Goal: Task Accomplishment & Management: Manage account settings

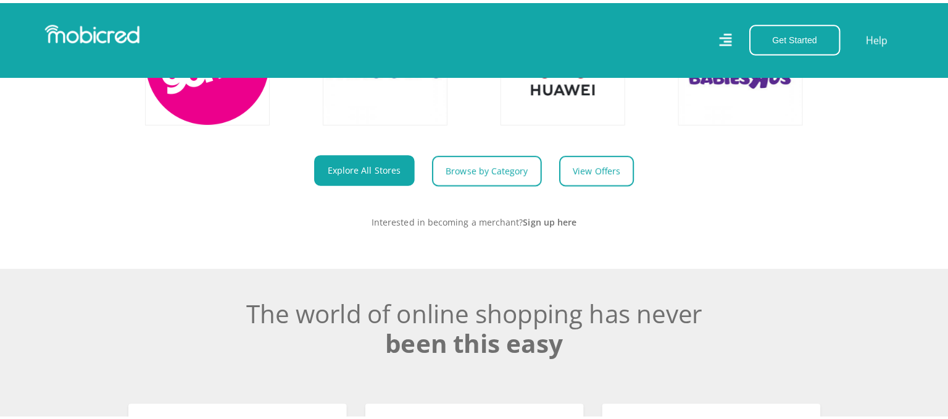
scroll to position [617, 0]
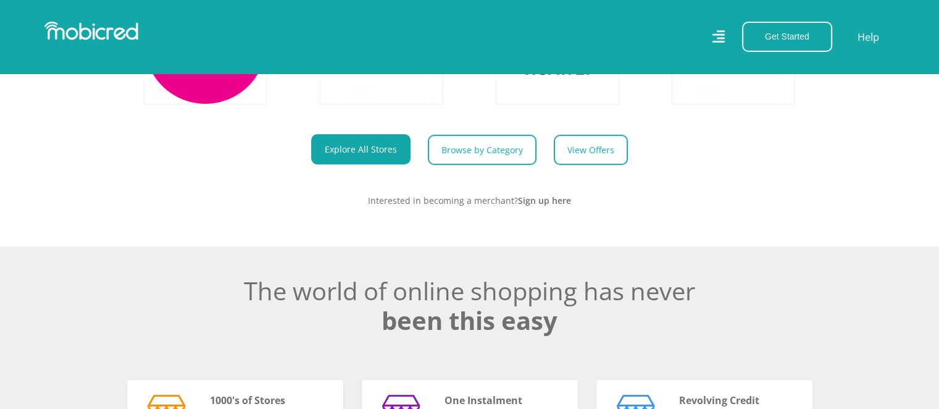
click at [719, 39] on icon at bounding box center [718, 36] width 12 height 17
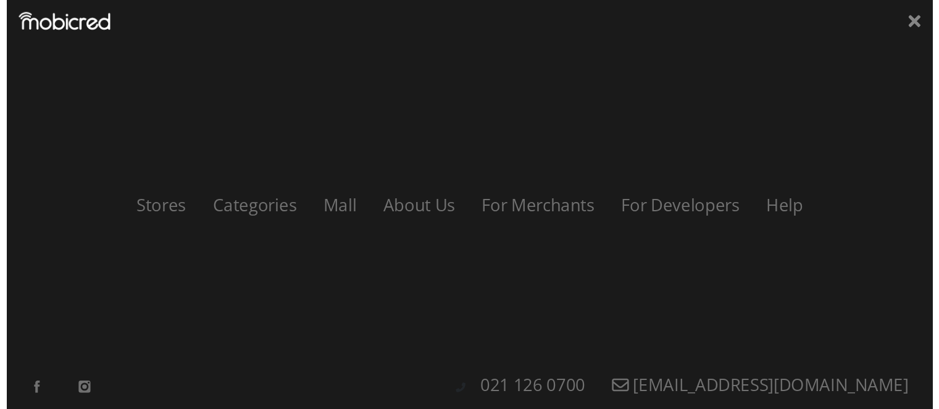
scroll to position [0, 0]
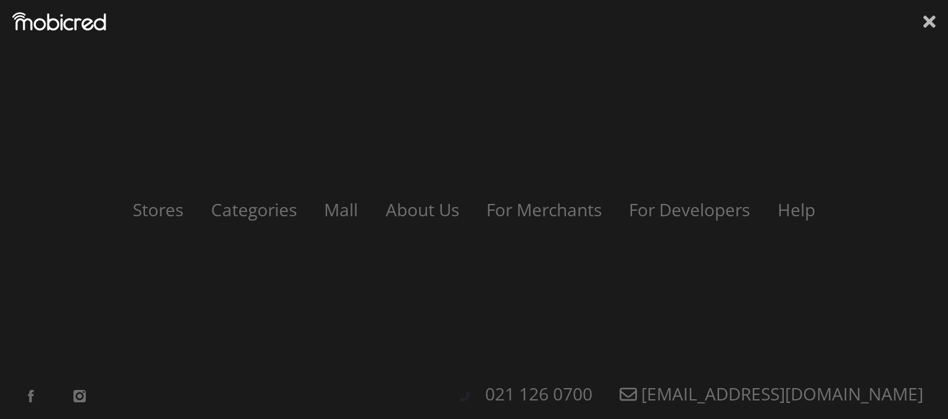
click at [928, 25] on icon at bounding box center [930, 21] width 12 height 12
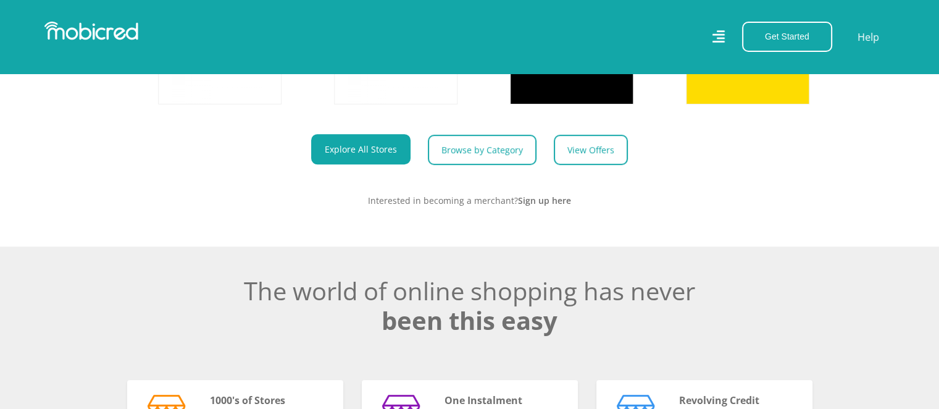
scroll to position [0, 704]
click at [101, 28] on img at bounding box center [91, 31] width 94 height 19
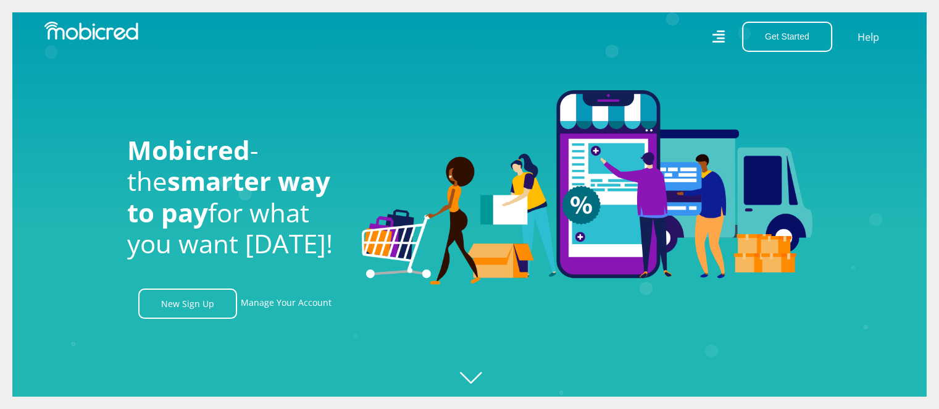
scroll to position [0, 2815]
click at [304, 307] on link "Manage Your Account" at bounding box center [286, 303] width 91 height 30
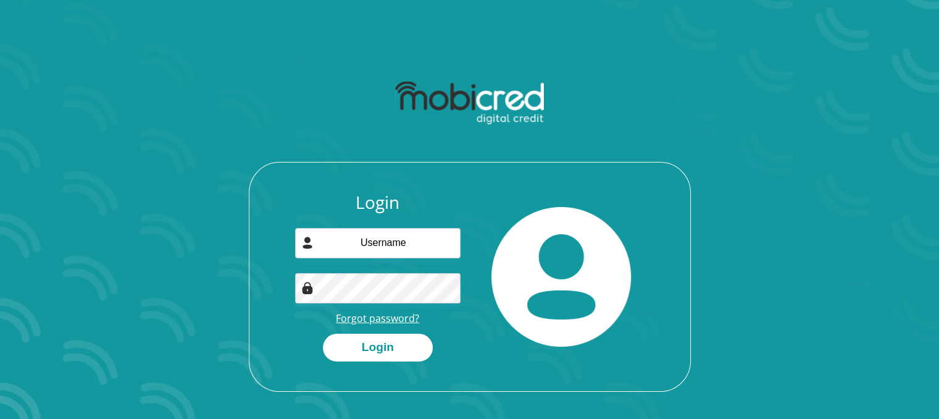
click at [379, 317] on link "Forgot password?" at bounding box center [377, 318] width 83 height 14
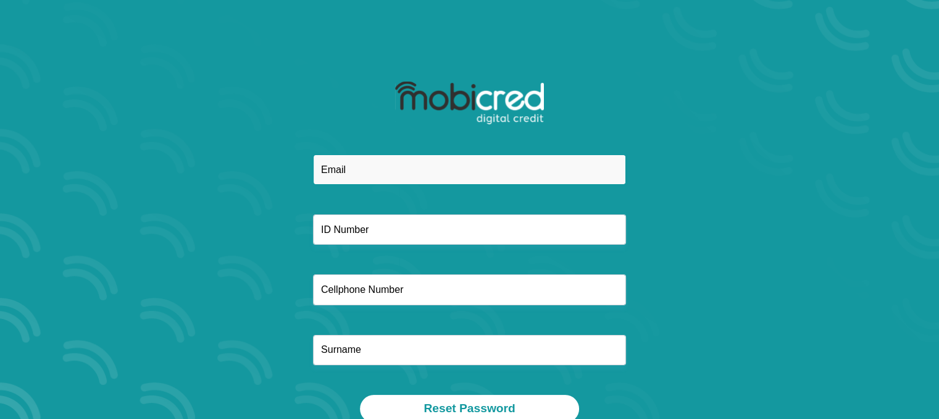
click at [351, 178] on input "email" at bounding box center [469, 169] width 313 height 30
type input "[EMAIL_ADDRESS][DOMAIN_NAME]"
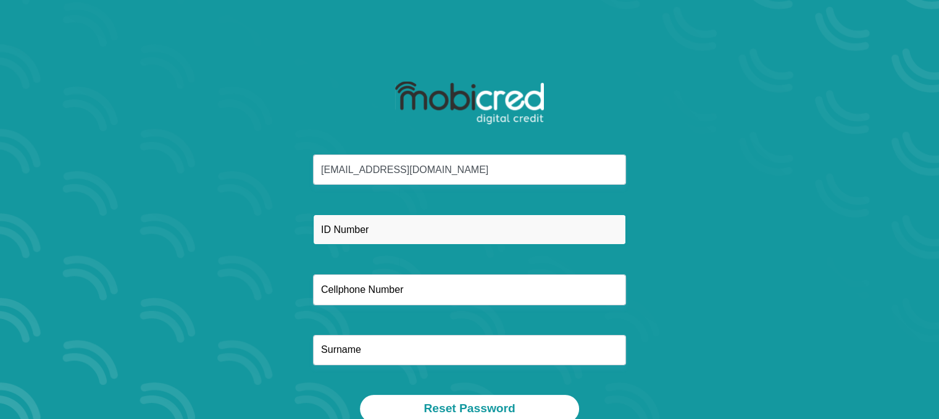
click at [388, 227] on input "text" at bounding box center [469, 229] width 313 height 30
type input "8909151249087"
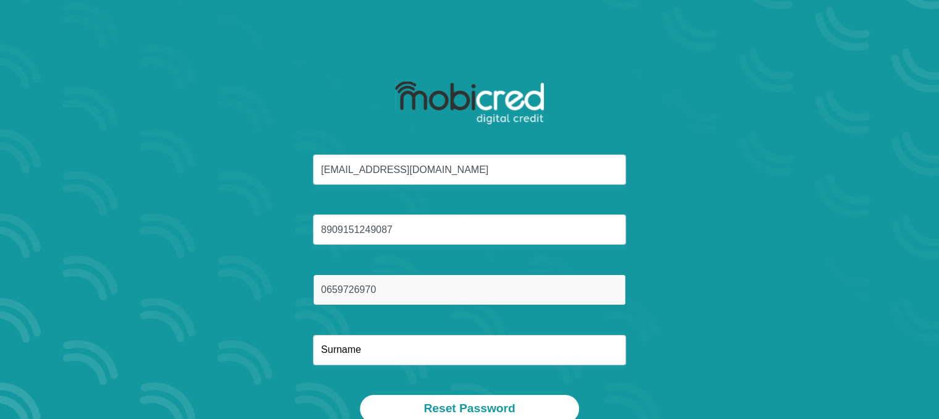
type input "0659726970"
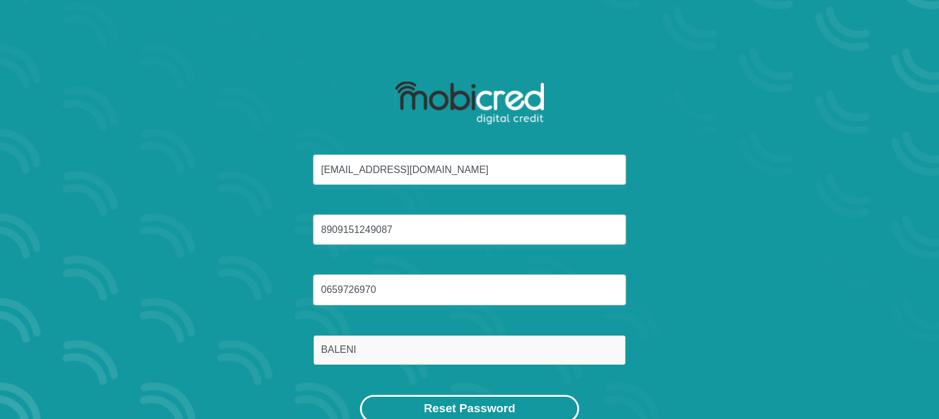
type input "BALENI"
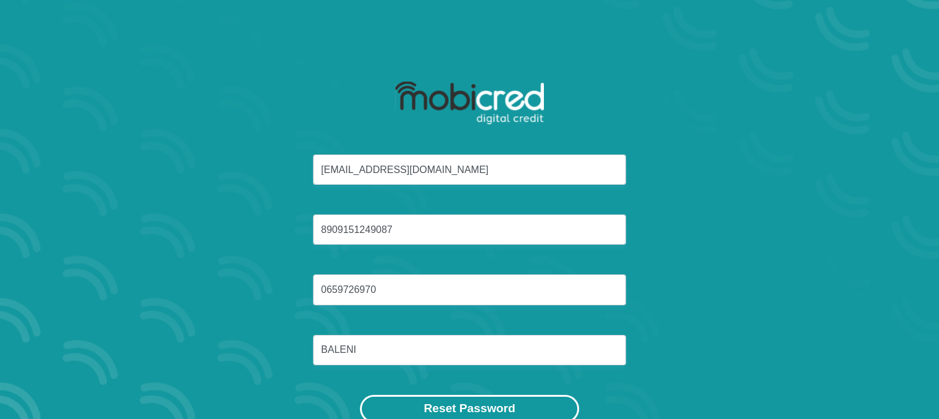
click at [441, 398] on button "Reset Password" at bounding box center [469, 409] width 219 height 28
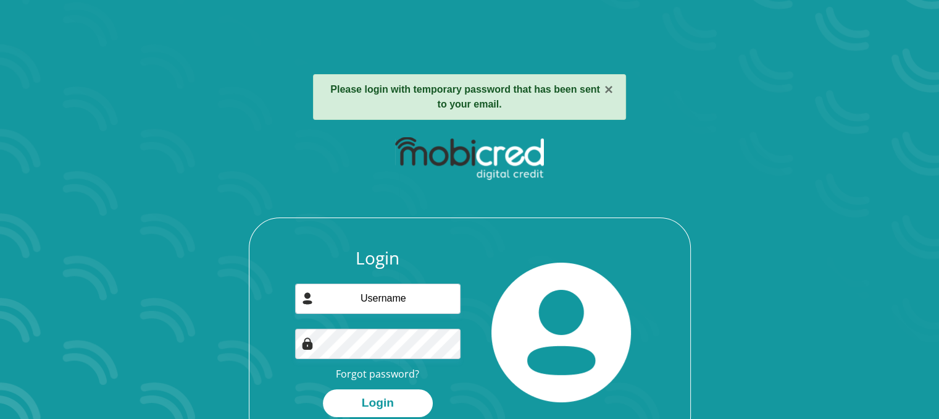
click at [511, 99] on div "× Please login with temporary password that has been sent to your email." at bounding box center [469, 97] width 313 height 46
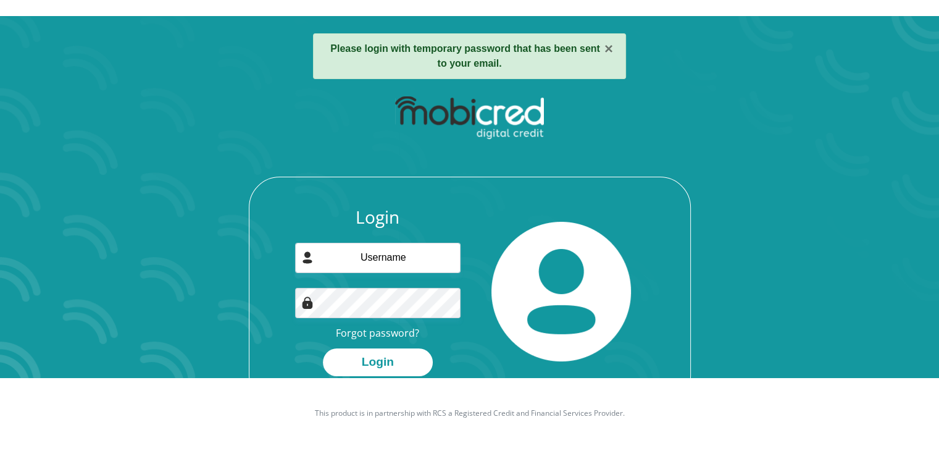
scroll to position [70, 0]
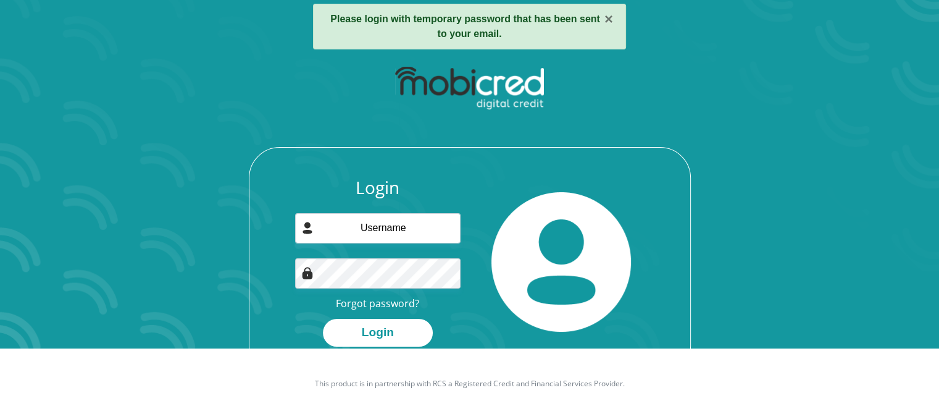
click at [514, 28] on div "× Please login with temporary password that has been sent to your email." at bounding box center [469, 27] width 313 height 46
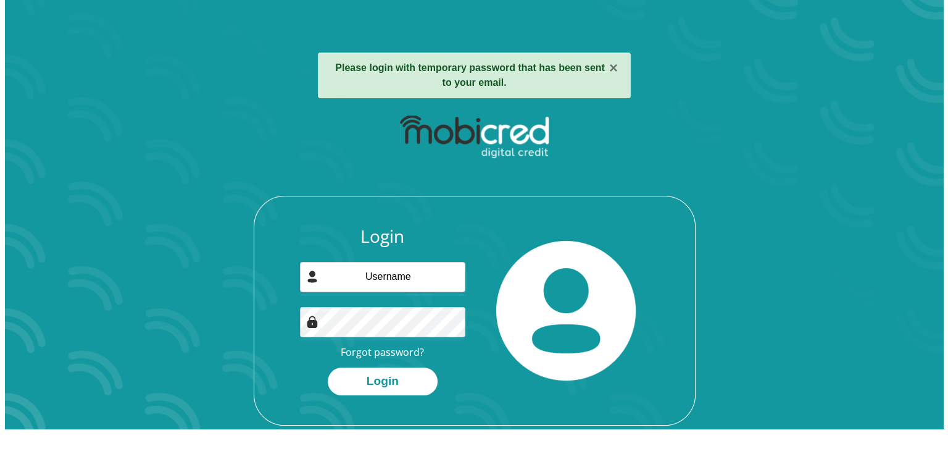
scroll to position [0, 0]
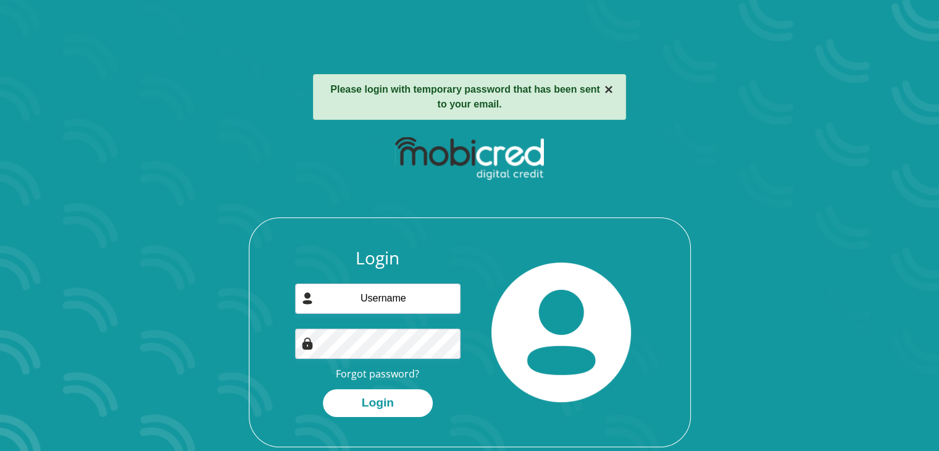
click at [607, 90] on button "×" at bounding box center [608, 89] width 9 height 15
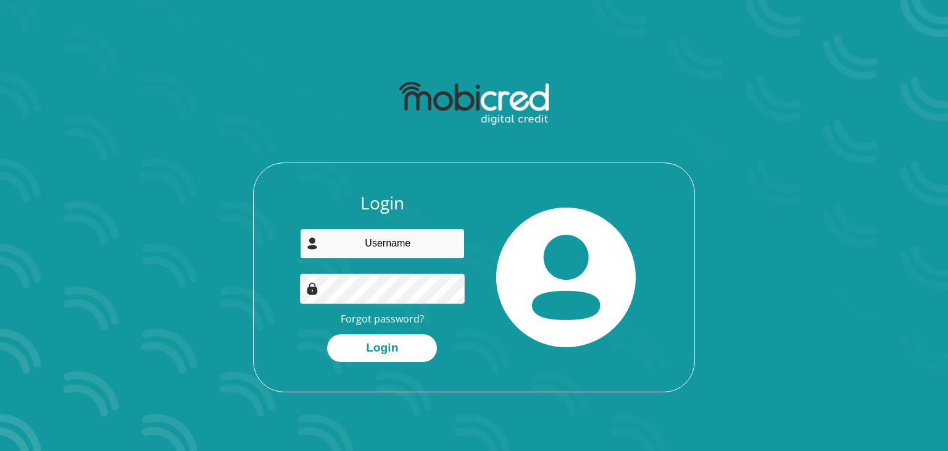
click at [422, 241] on input "email" at bounding box center [382, 243] width 165 height 30
type input "talktothandiwe@gmail.com"
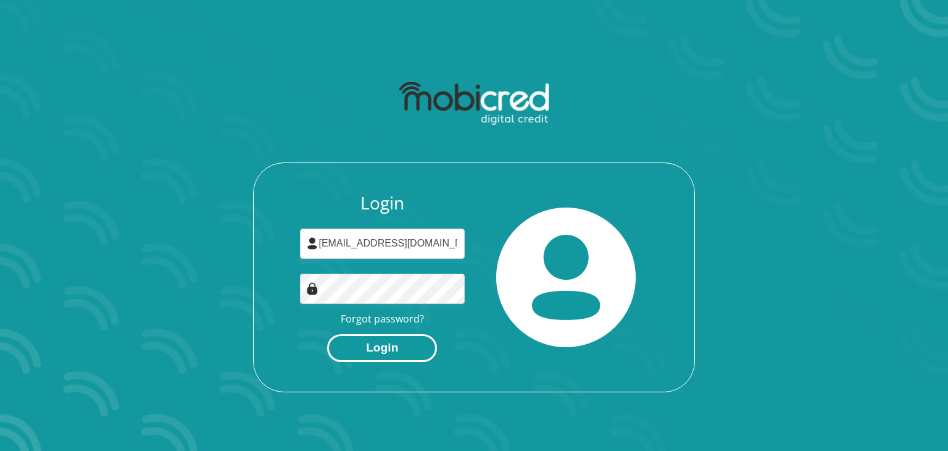
click at [393, 344] on button "Login" at bounding box center [382, 348] width 110 height 28
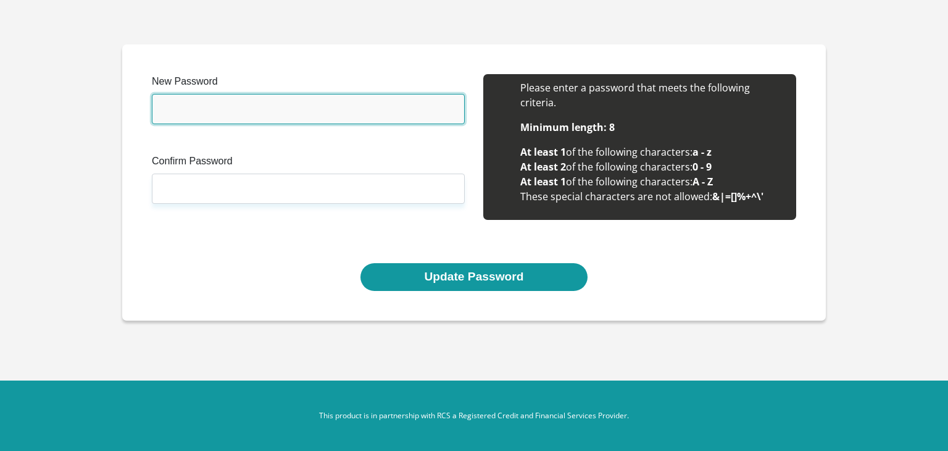
click at [343, 114] on input "New Password" at bounding box center [308, 109] width 313 height 30
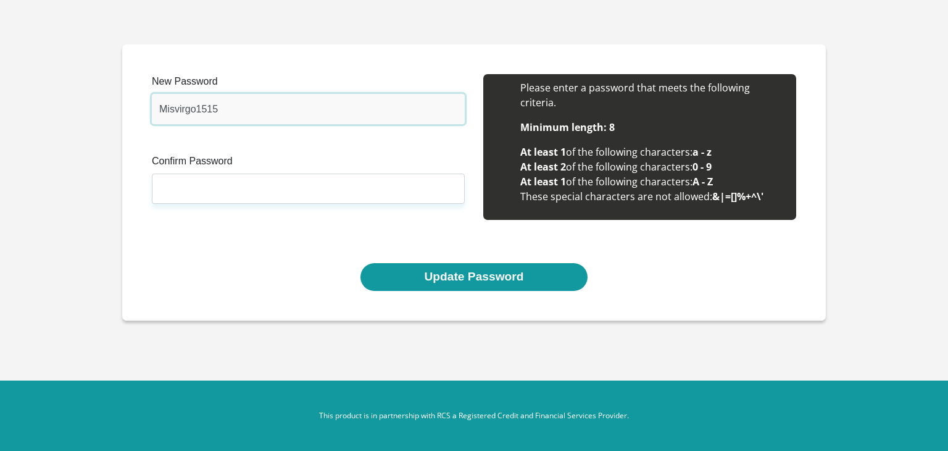
type input "Misvirgo1515"
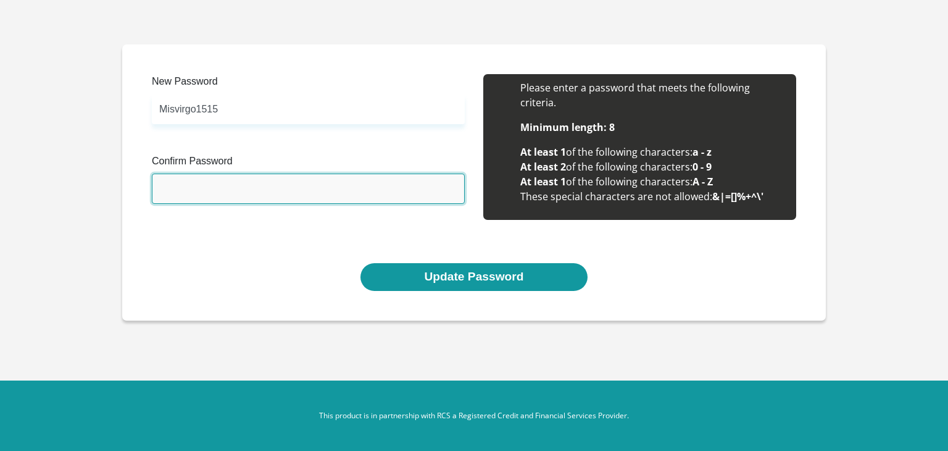
click at [272, 190] on input "Confirm Password" at bounding box center [308, 188] width 313 height 30
type input "m"
click at [225, 196] on input "Misvirgo1515" at bounding box center [308, 188] width 313 height 30
type input "Misvirgo1515"
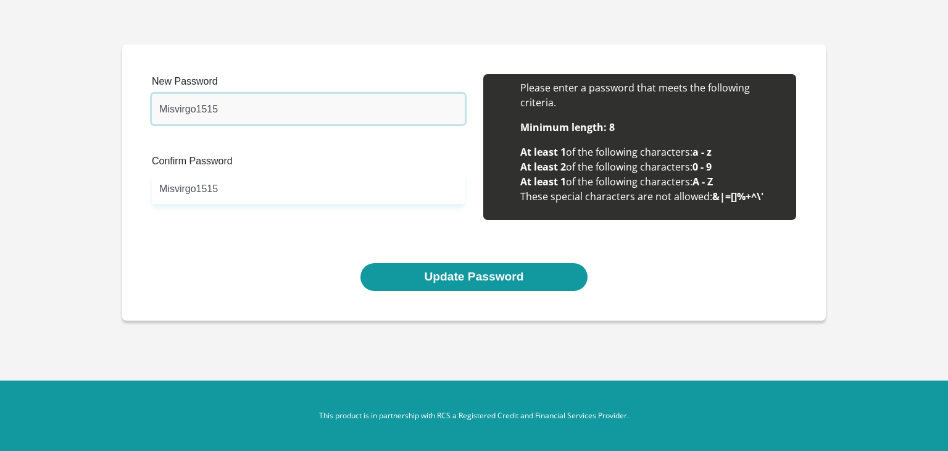
click at [175, 112] on input "Misvirgo1515" at bounding box center [308, 109] width 313 height 30
type input "Missvirgo1515"
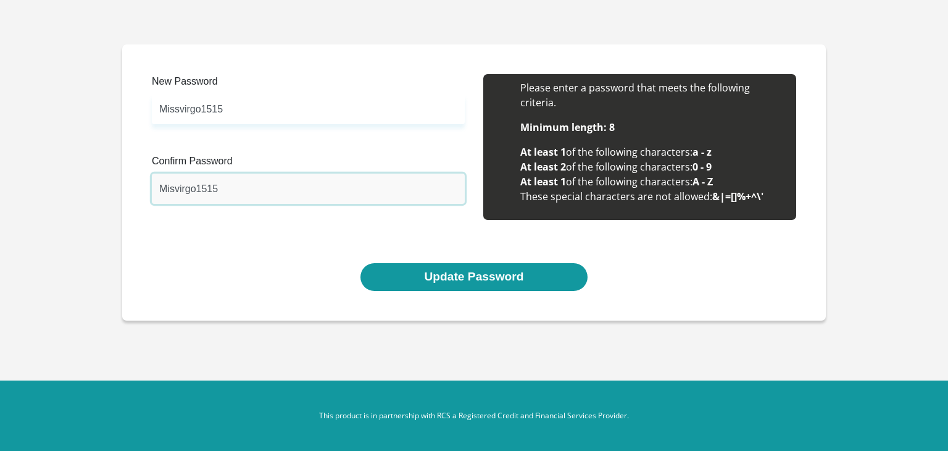
click at [175, 186] on input "Misvirgo1515" at bounding box center [308, 188] width 313 height 30
click at [185, 193] on input "Missvirgo1515" at bounding box center [308, 188] width 313 height 30
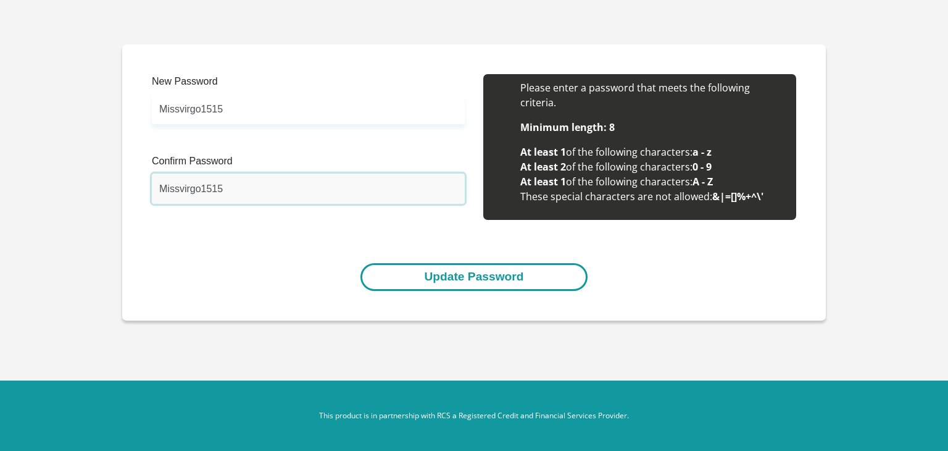
type input "Missvirgo1515"
click at [484, 280] on button "Update Password" at bounding box center [474, 277] width 227 height 28
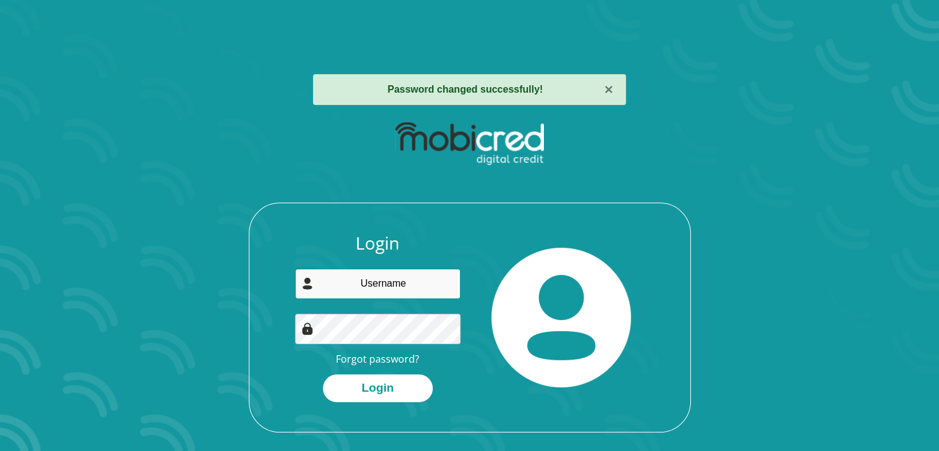
click at [376, 280] on input "email" at bounding box center [377, 284] width 165 height 30
type input "[EMAIL_ADDRESS][DOMAIN_NAME]"
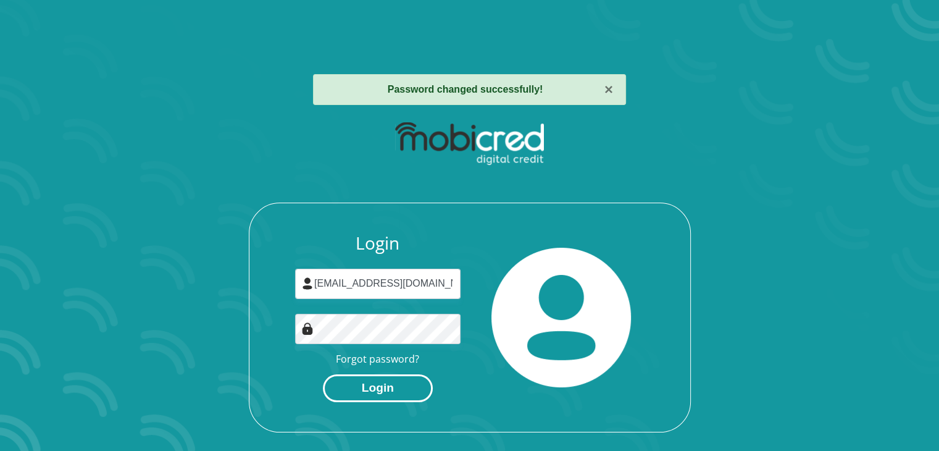
click at [379, 391] on button "Login" at bounding box center [378, 388] width 110 height 28
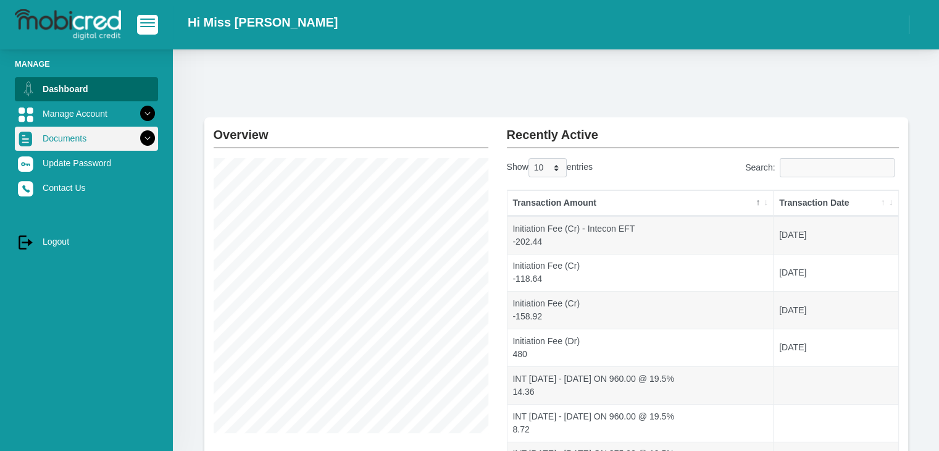
click at [137, 139] on icon at bounding box center [147, 138] width 21 height 21
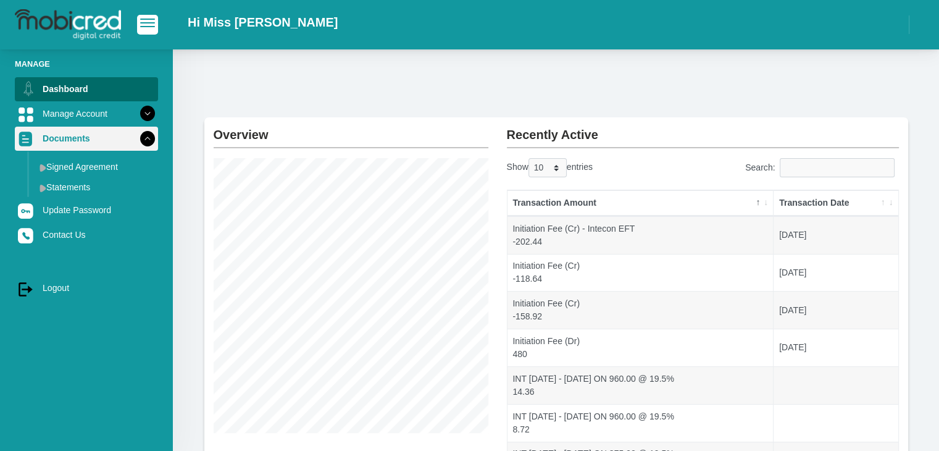
click at [137, 139] on icon at bounding box center [147, 138] width 21 height 21
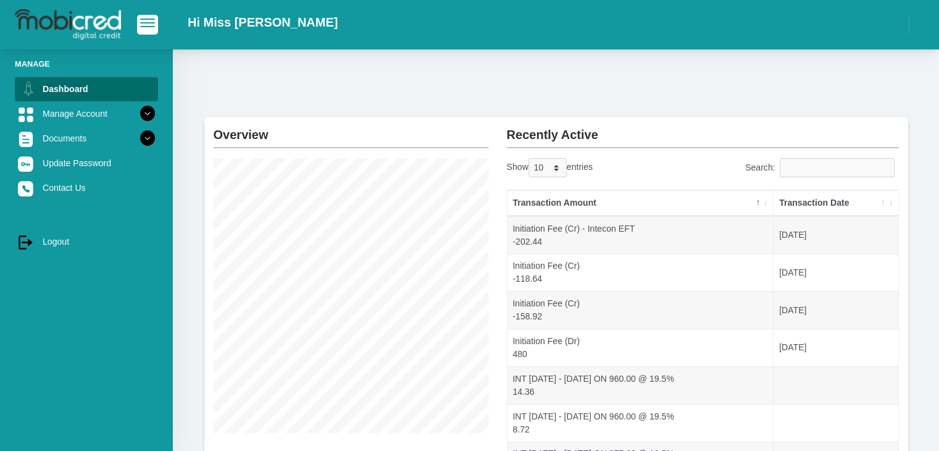
scroll to position [243, 0]
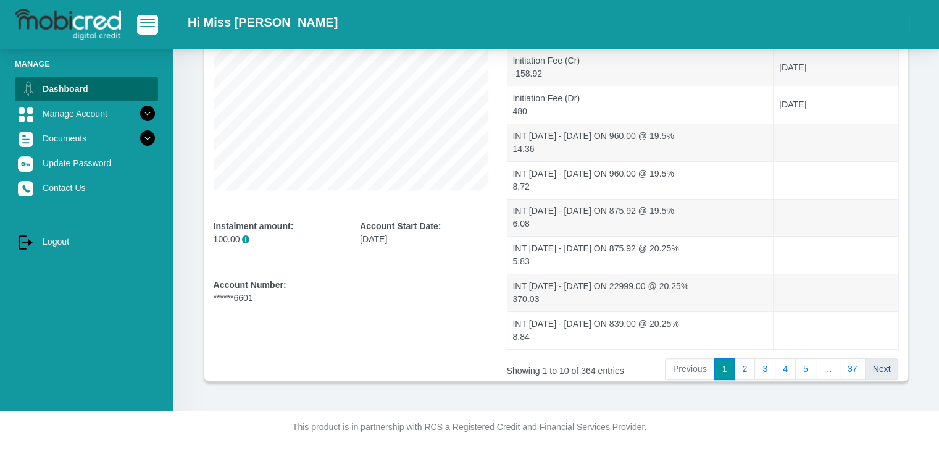
click at [865, 366] on link "Next" at bounding box center [882, 369] width 34 height 22
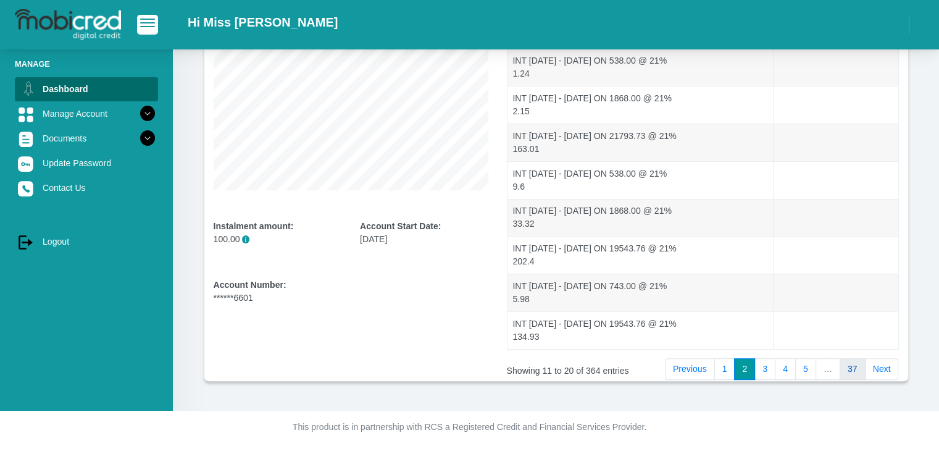
click at [853, 367] on link "37" at bounding box center [853, 369] width 26 height 22
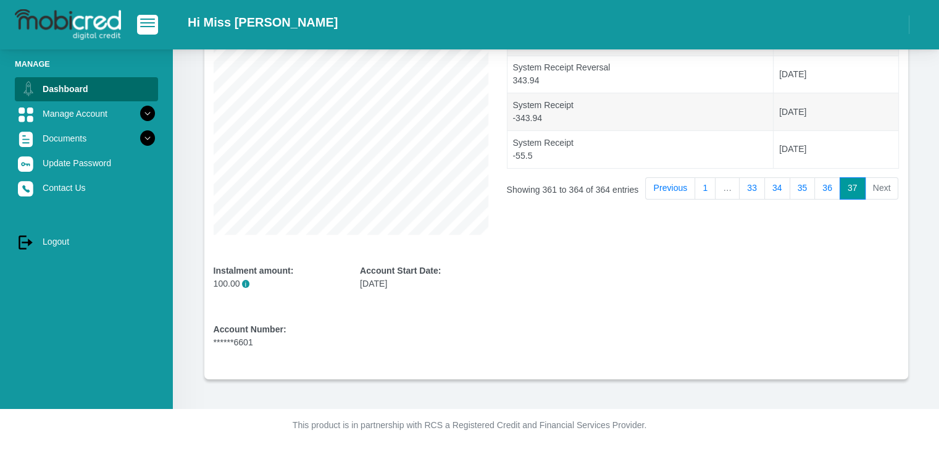
click at [880, 189] on li "Next" at bounding box center [882, 188] width 33 height 22
